Goal: Transaction & Acquisition: Purchase product/service

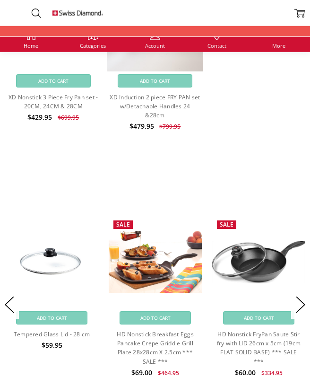
scroll to position [641, 0]
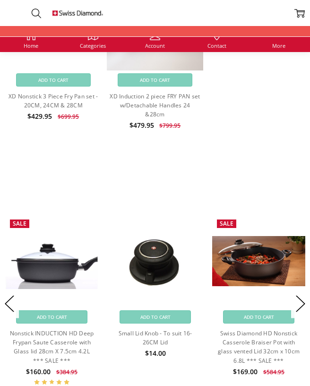
click at [41, 279] on img at bounding box center [51, 261] width 93 height 56
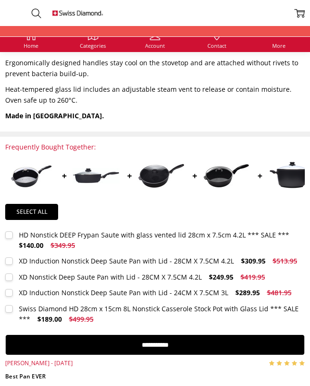
click at [30, 173] on img at bounding box center [30, 176] width 47 height 32
click at [23, 181] on img at bounding box center [30, 176] width 47 height 32
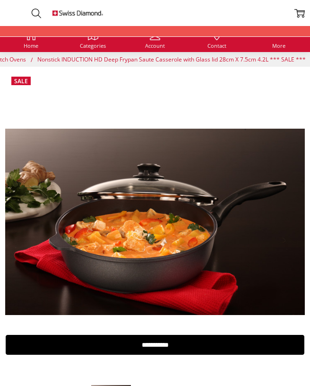
scroll to position [0, 172]
click at [193, 61] on span "Nonstick INDUCTION HD Deep Frypan Saute Casserole with Glass lid 28cm X 7.5cm 4…" at bounding box center [172, 59] width 269 height 8
click at [32, 39] on icon at bounding box center [31, 35] width 10 height 10
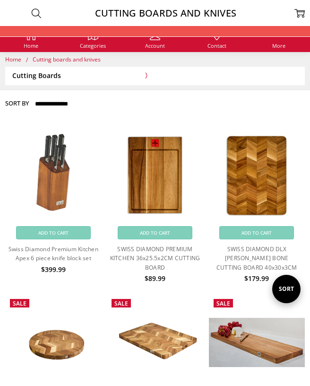
click at [65, 180] on img at bounding box center [53, 175] width 56 height 96
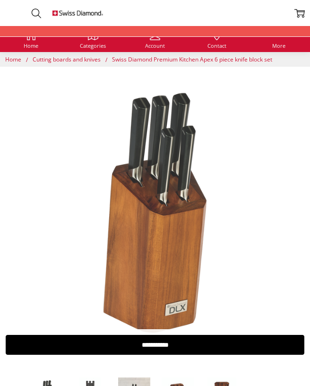
click at [38, 43] on span "Home" at bounding box center [31, 45] width 15 height 5
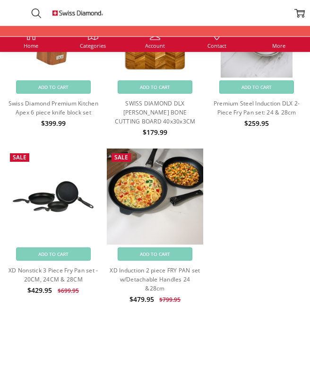
scroll to position [467, 0]
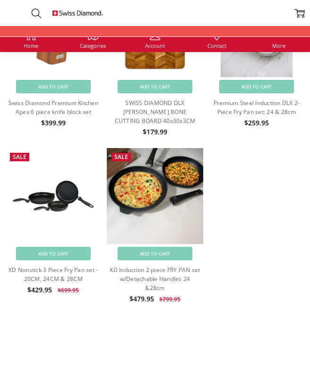
click at [167, 273] on link "XD Induction 2 piece FRY PAN set w/Detachable Handles 24 &28cm" at bounding box center [155, 279] width 90 height 26
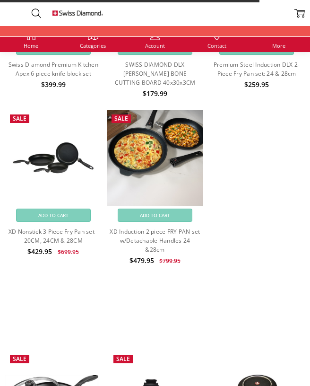
scroll to position [505, 0]
